Goal: Information Seeking & Learning: Learn about a topic

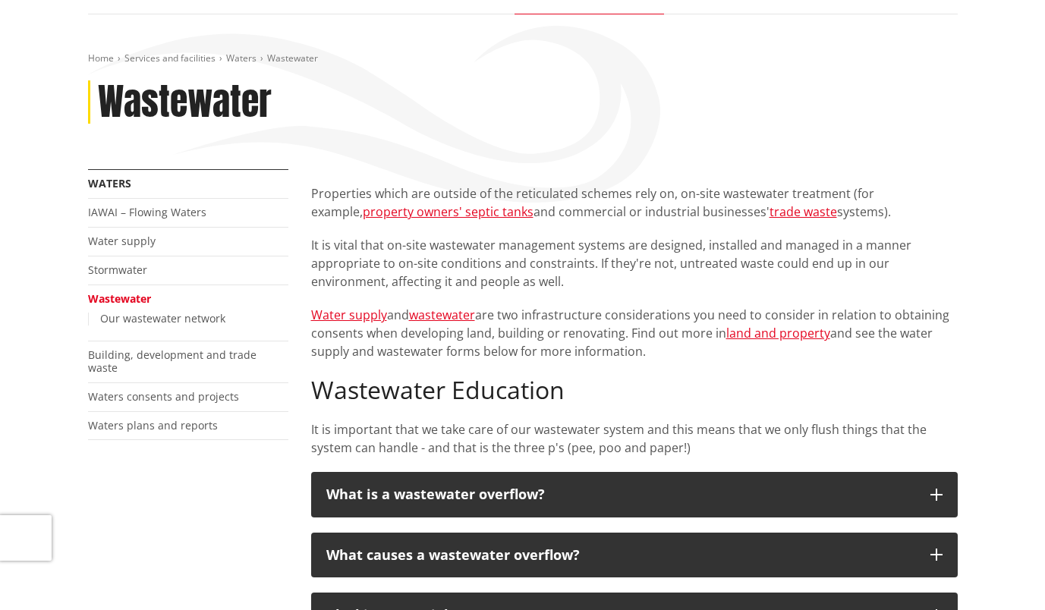
scroll to position [145, 0]
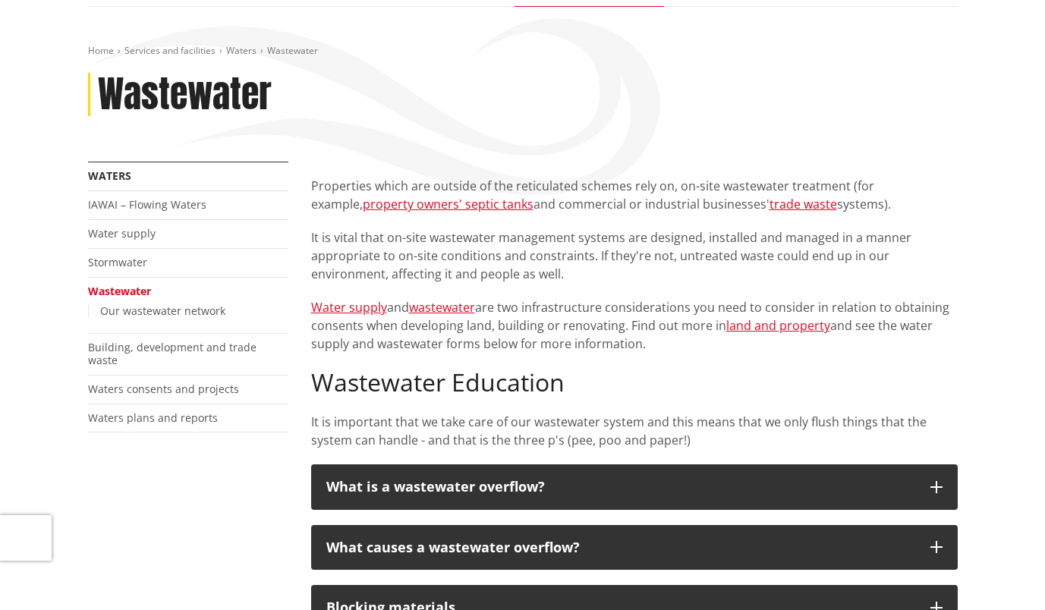
click at [974, 307] on div "Home Services and facilities Waters [GEOGRAPHIC_DATA] [GEOGRAPHIC_DATA] More fr…" at bounding box center [522, 585] width 1045 height 1157
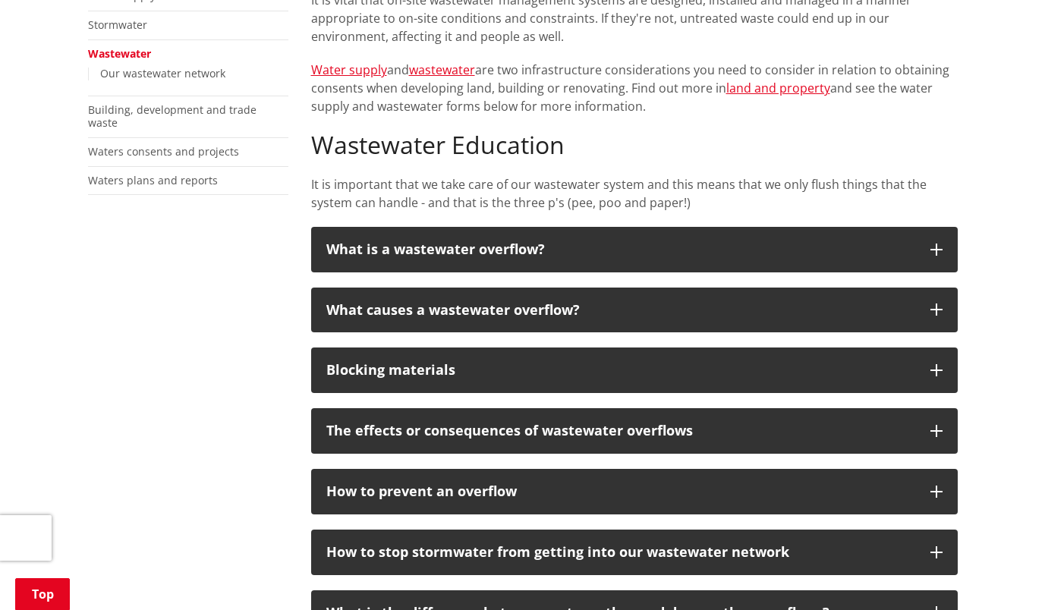
scroll to position [383, 0]
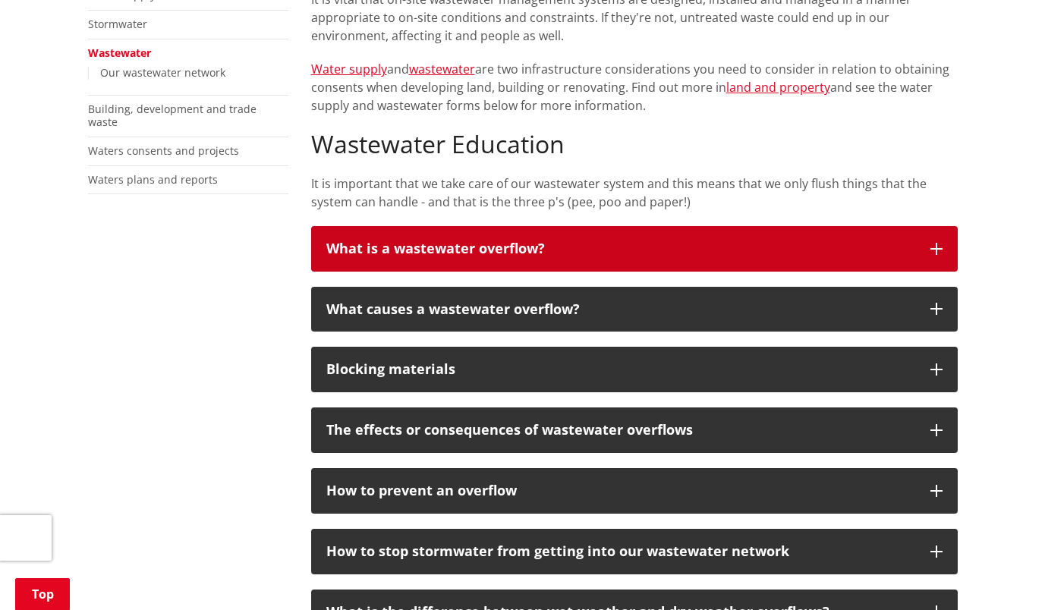
click at [940, 239] on button "What is a wastewater overflow?" at bounding box center [634, 249] width 647 height 46
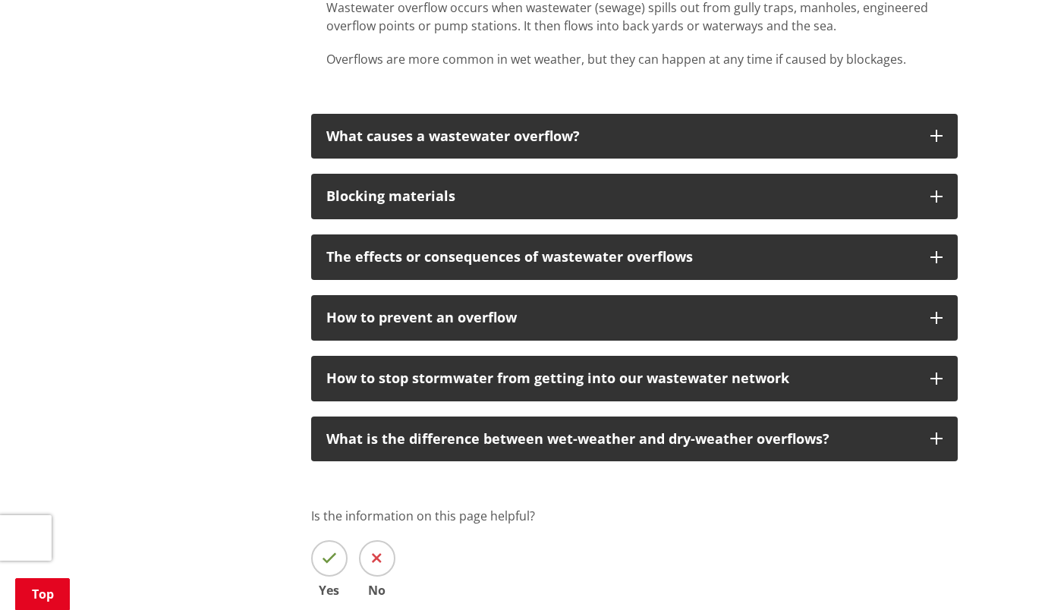
scroll to position [661, 0]
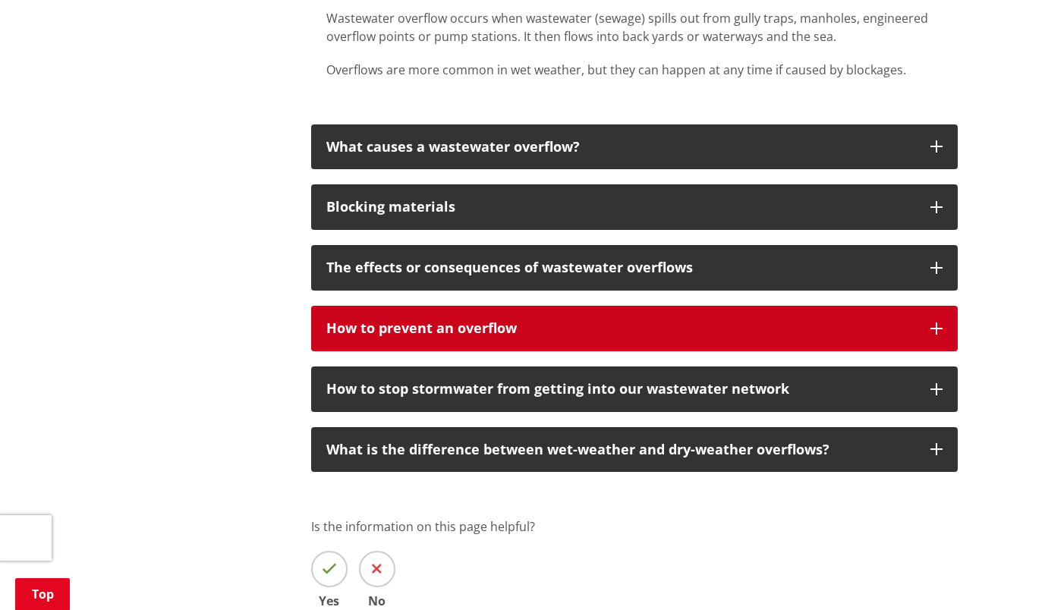
click at [811, 320] on button "How to prevent an overflow" at bounding box center [634, 329] width 647 height 46
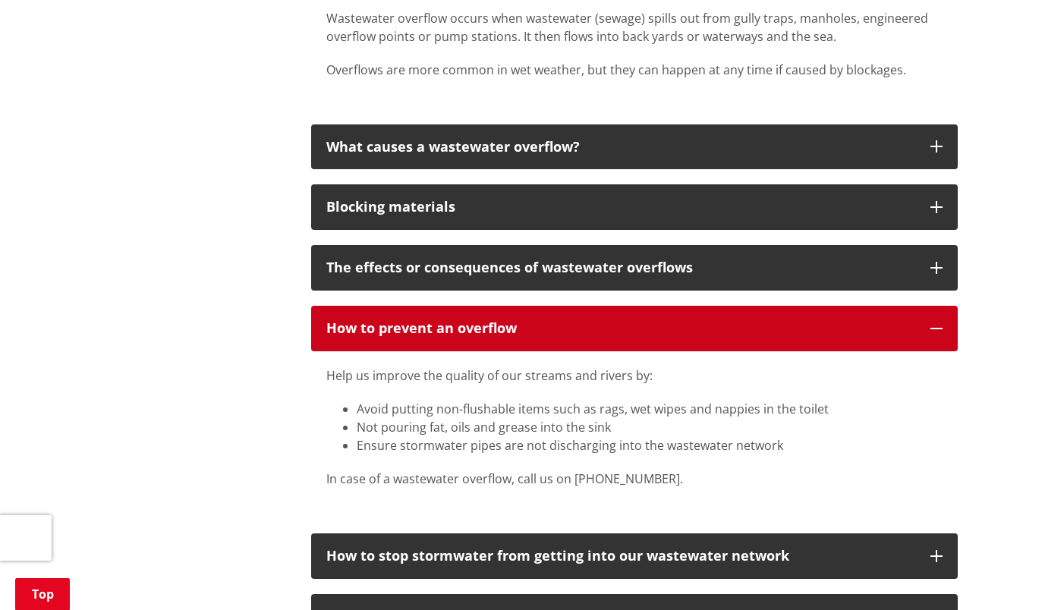
click at [811, 320] on button "How to prevent an overflow" at bounding box center [634, 329] width 647 height 46
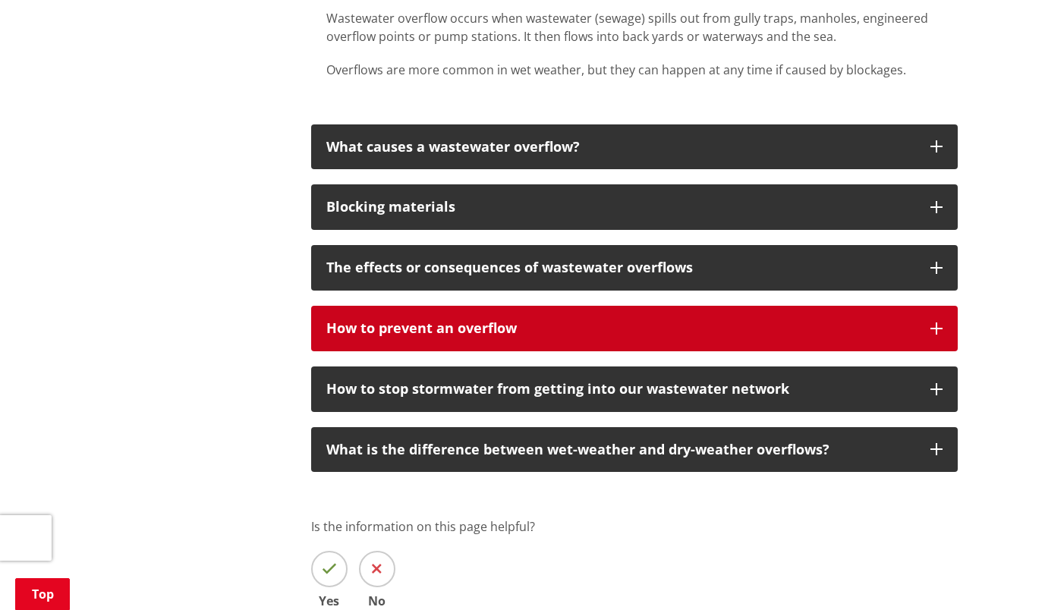
click at [811, 320] on button "How to prevent an overflow" at bounding box center [634, 329] width 647 height 46
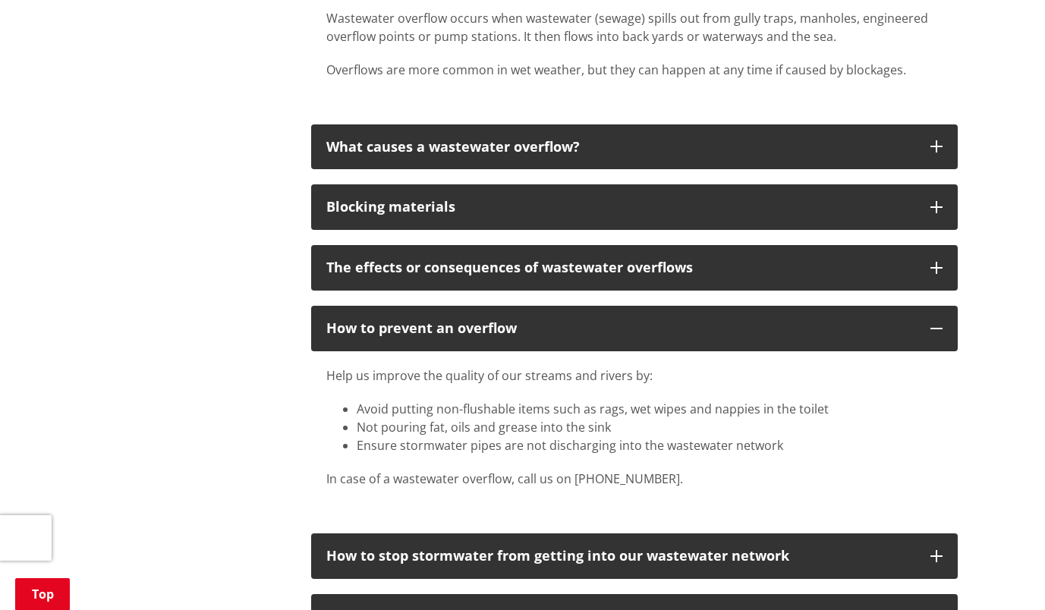
click at [798, 241] on div "Properties which are outside of the reticulated schemes rely on, on-site wastew…" at bounding box center [634, 258] width 669 height 1224
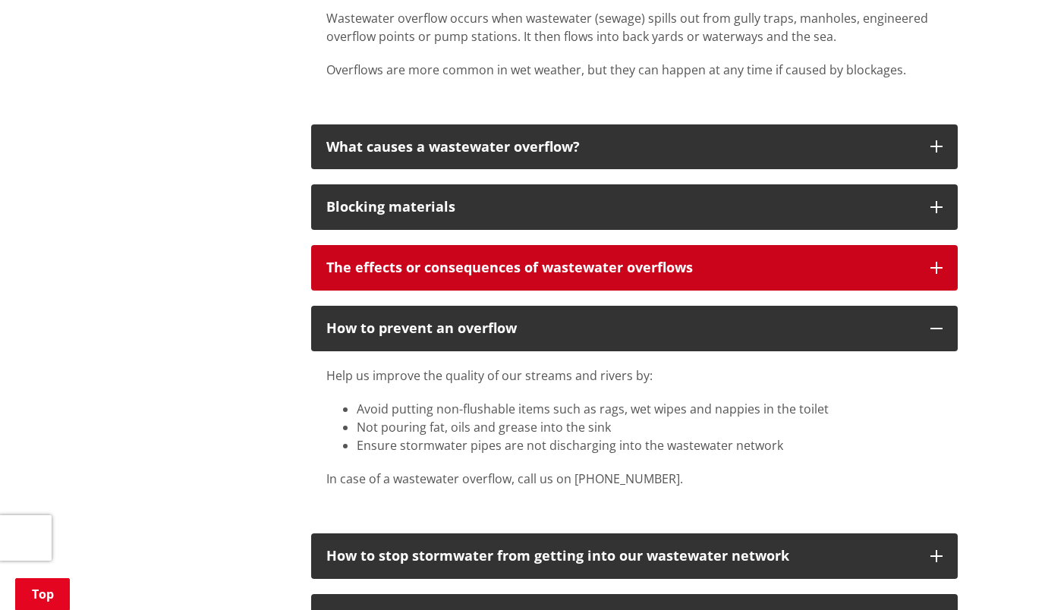
click at [792, 250] on button "The effects or consequences of wastewater overflows" at bounding box center [634, 268] width 647 height 46
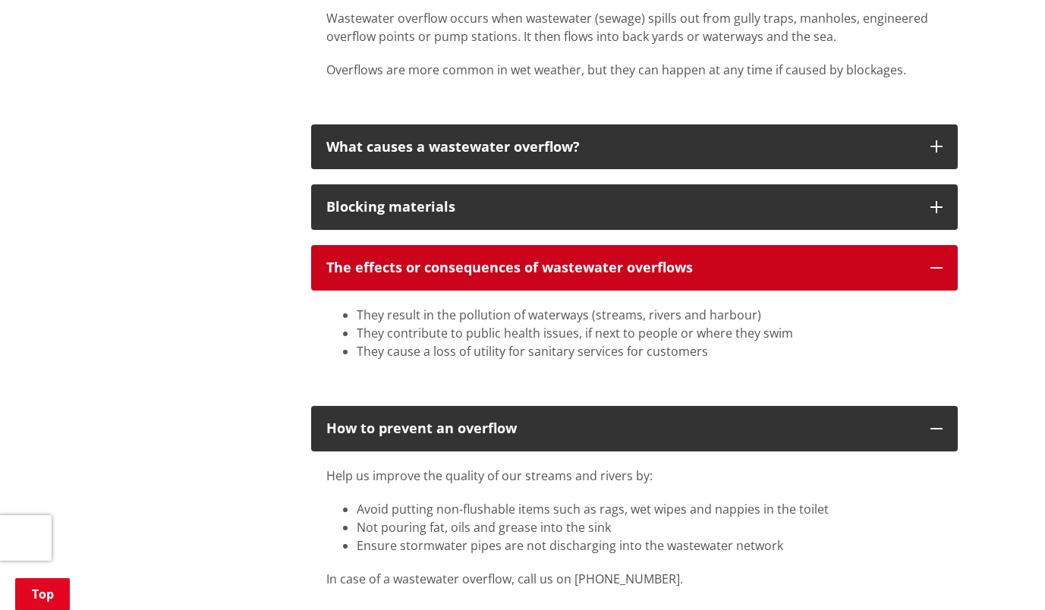
click at [792, 250] on button "The effects or consequences of wastewater overflows" at bounding box center [634, 268] width 647 height 46
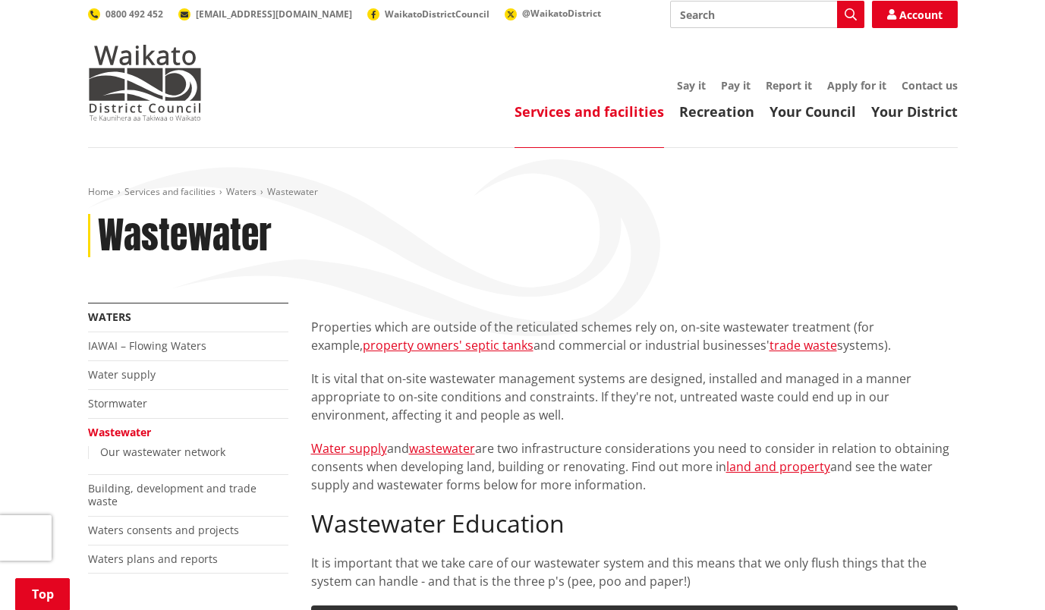
scroll to position [0, 0]
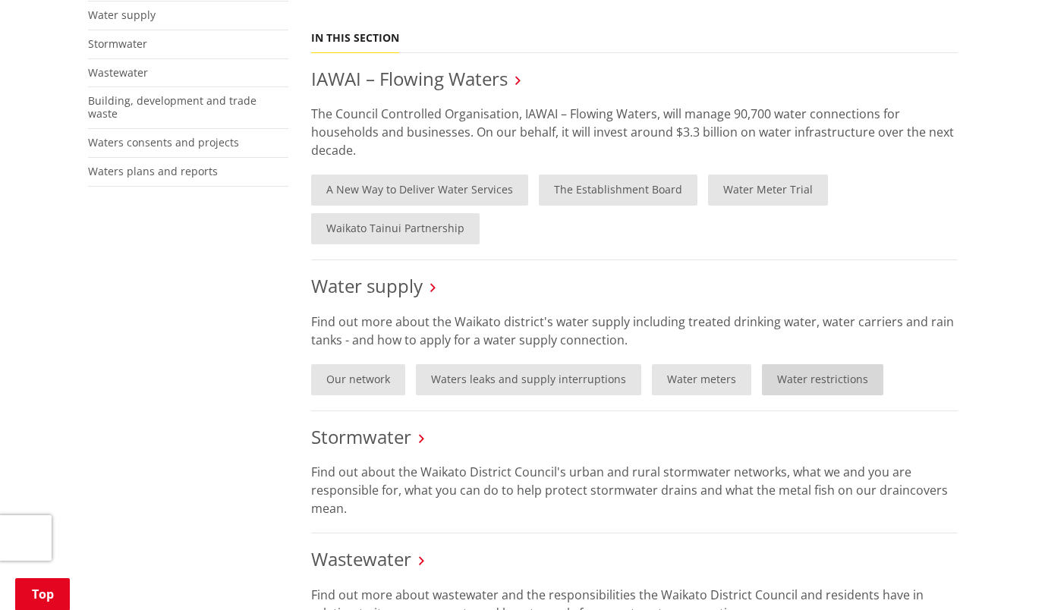
scroll to position [322, 0]
